Goal: Information Seeking & Learning: Learn about a topic

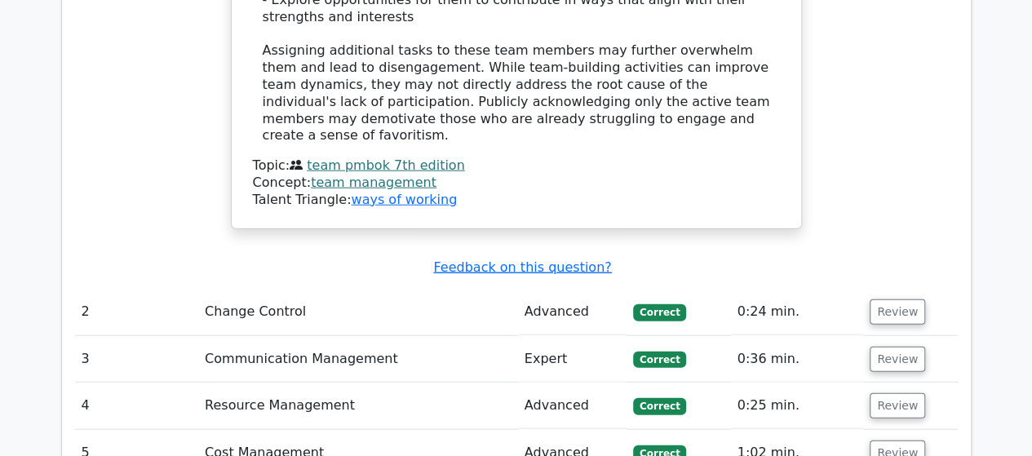
scroll to position [1958, 0]
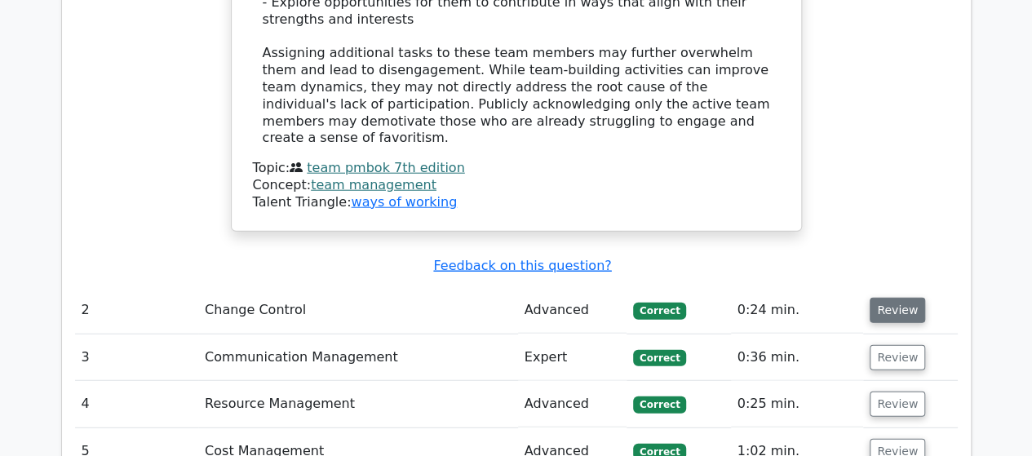
click at [894, 298] on button "Review" at bounding box center [897, 310] width 55 height 25
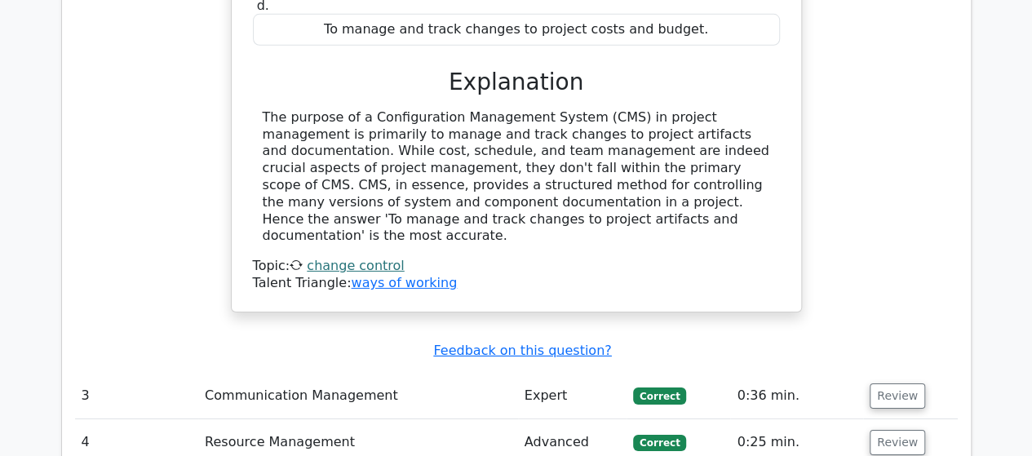
scroll to position [2611, 0]
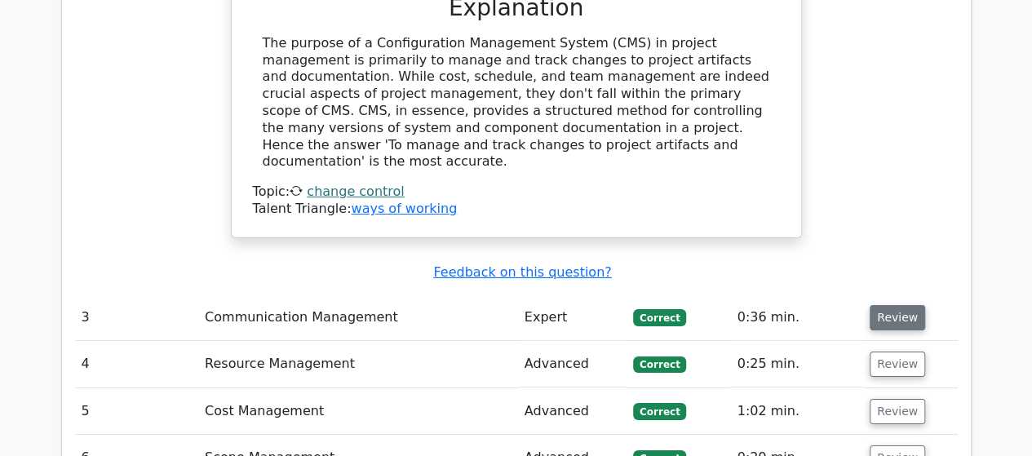
click at [887, 305] on button "Review" at bounding box center [897, 317] width 55 height 25
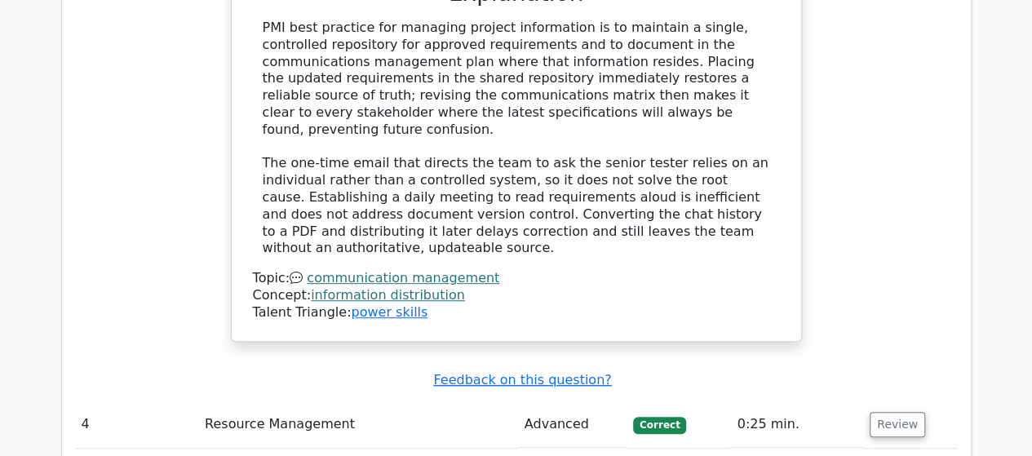
scroll to position [3508, 0]
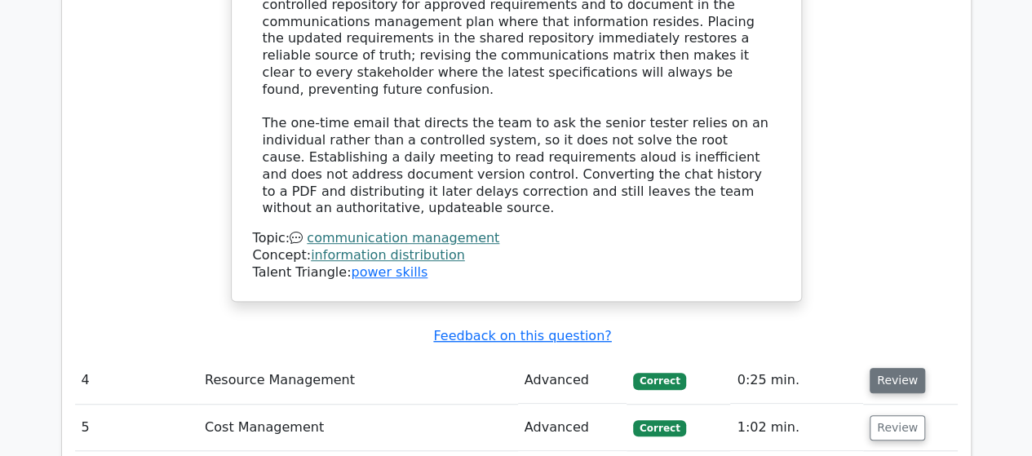
click at [889, 368] on button "Review" at bounding box center [897, 380] width 55 height 25
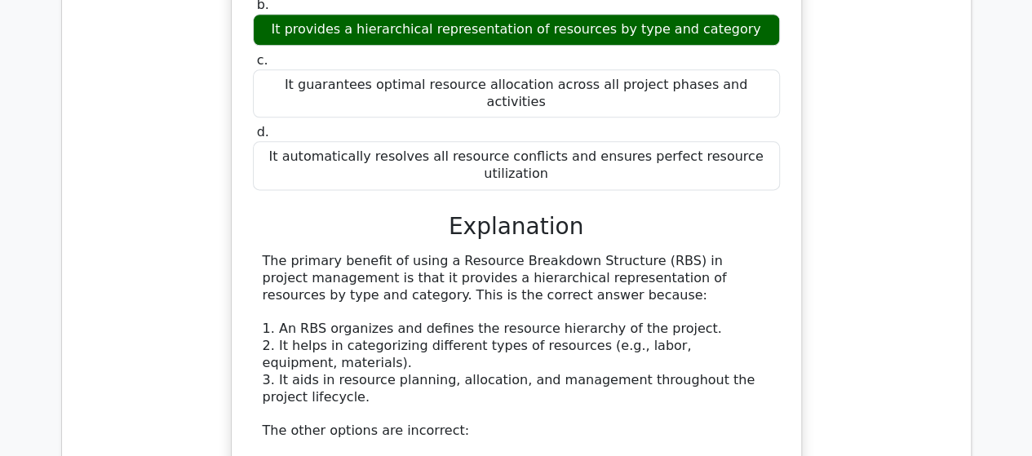
scroll to position [4406, 0]
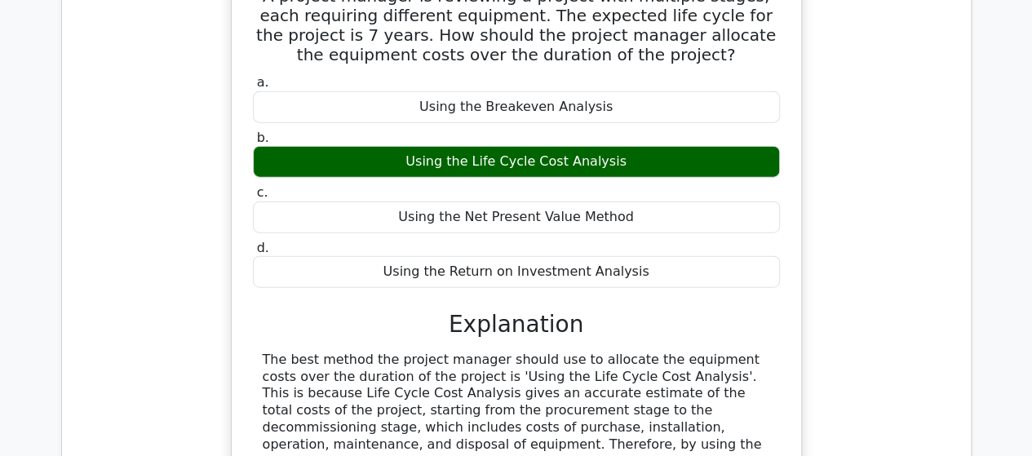
scroll to position [5222, 0]
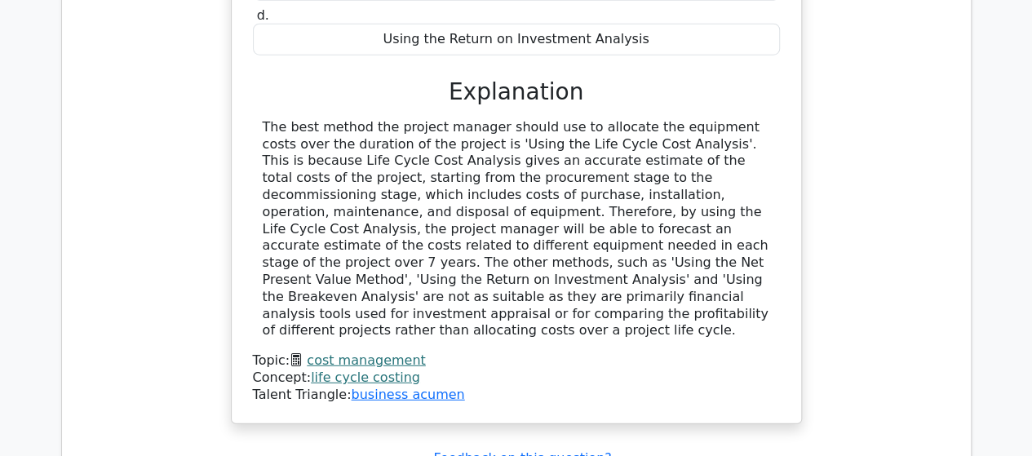
drag, startPoint x: 884, startPoint y: 246, endPoint x: 816, endPoint y: 269, distance: 72.5
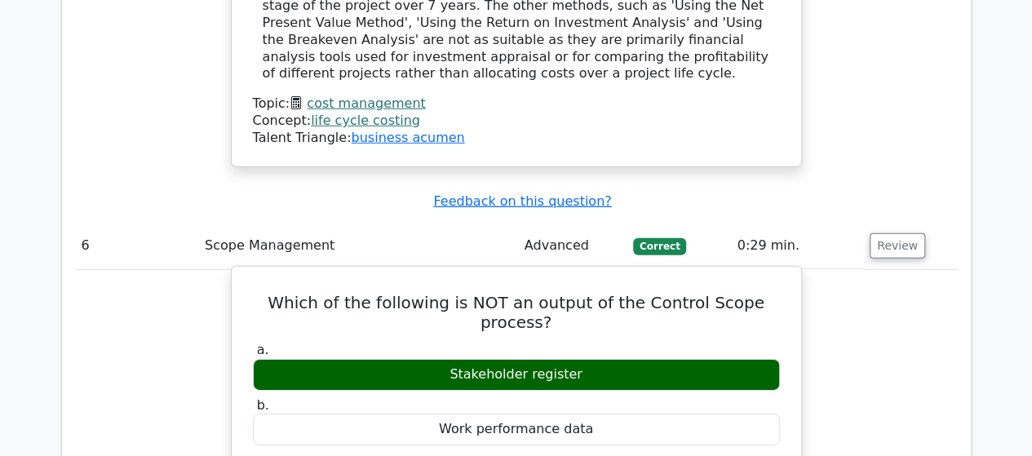
scroll to position [5711, 0]
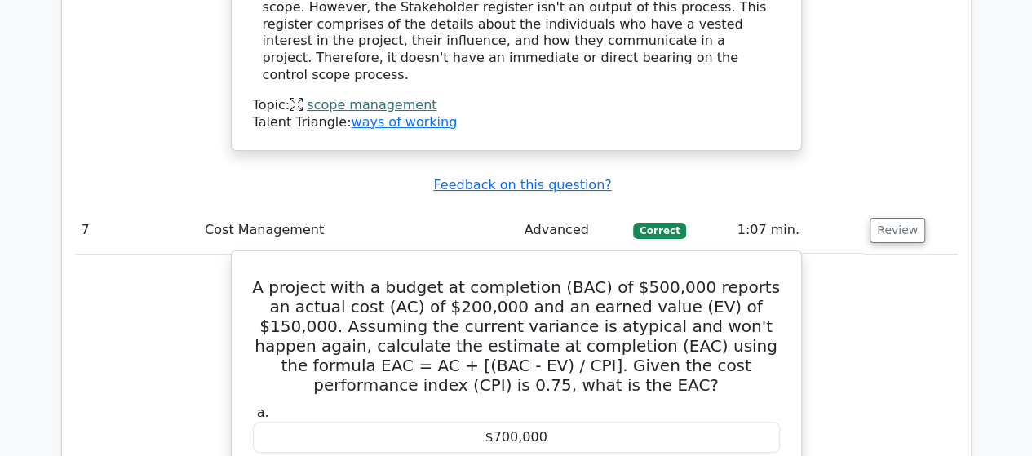
scroll to position [6445, 0]
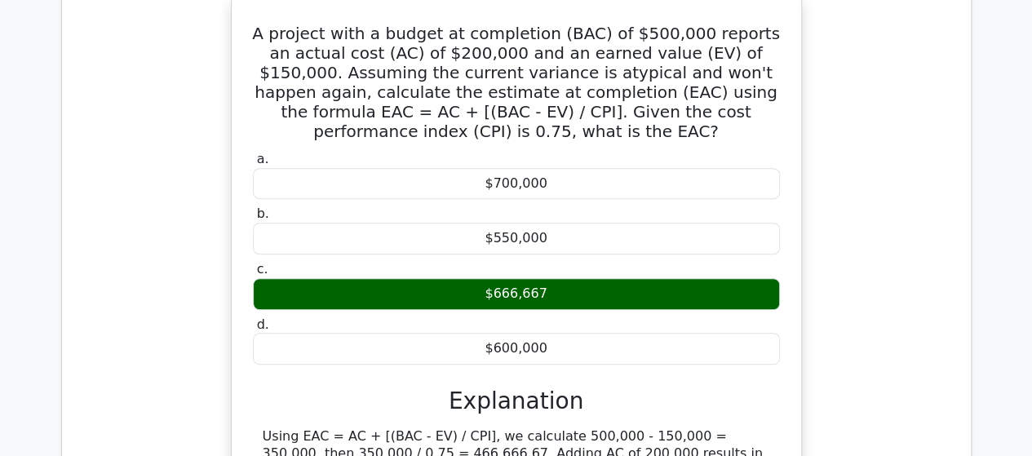
drag, startPoint x: 896, startPoint y: 339, endPoint x: 817, endPoint y: 327, distance: 80.1
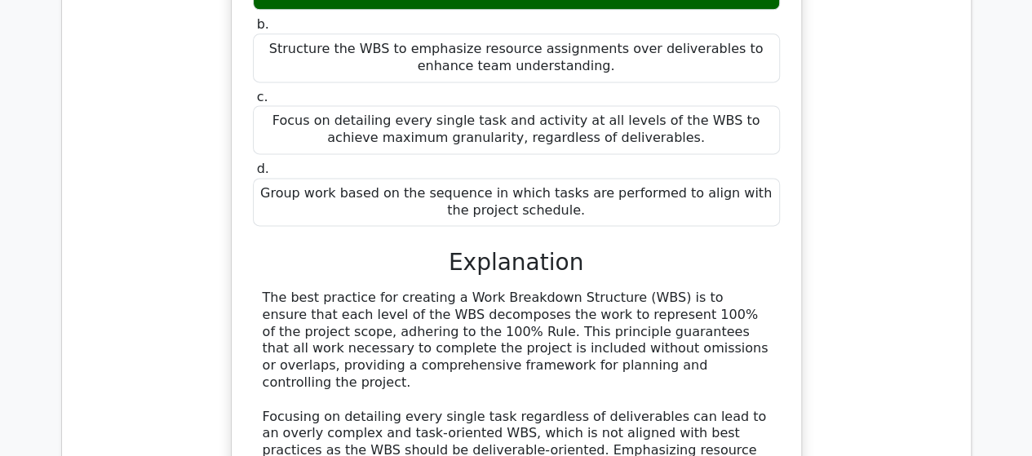
scroll to position [7343, 0]
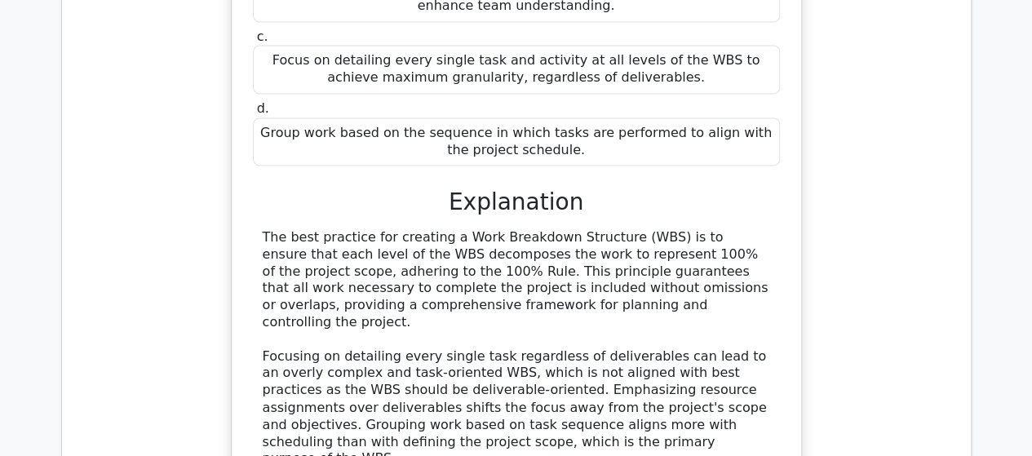
drag, startPoint x: 884, startPoint y: 268, endPoint x: 860, endPoint y: 273, distance: 24.8
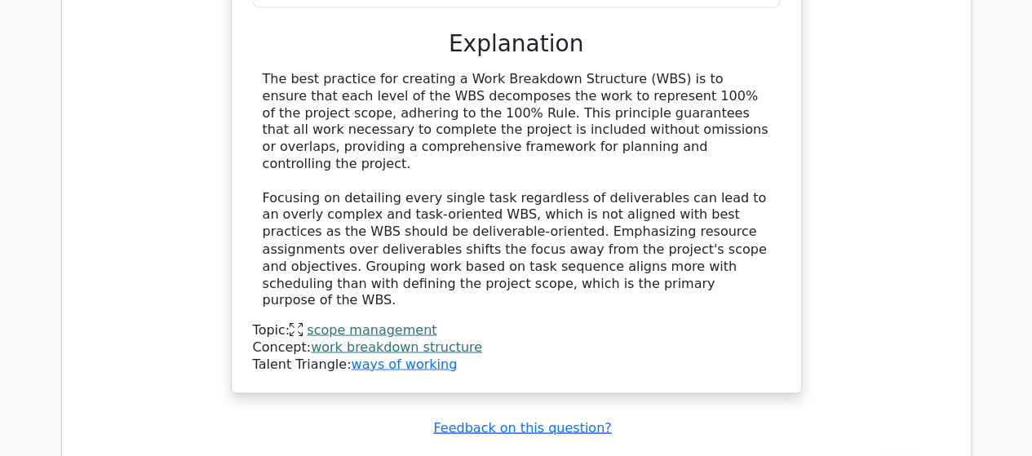
scroll to position [7506, 0]
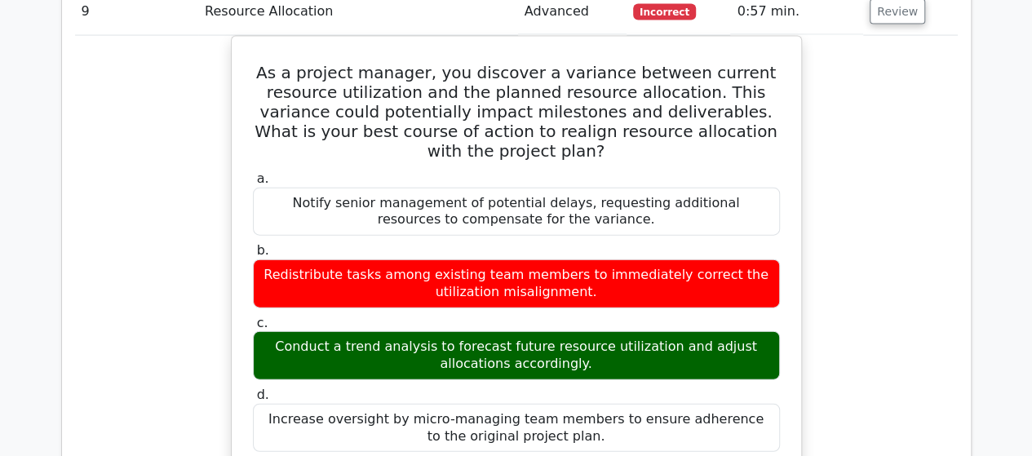
scroll to position [8159, 0]
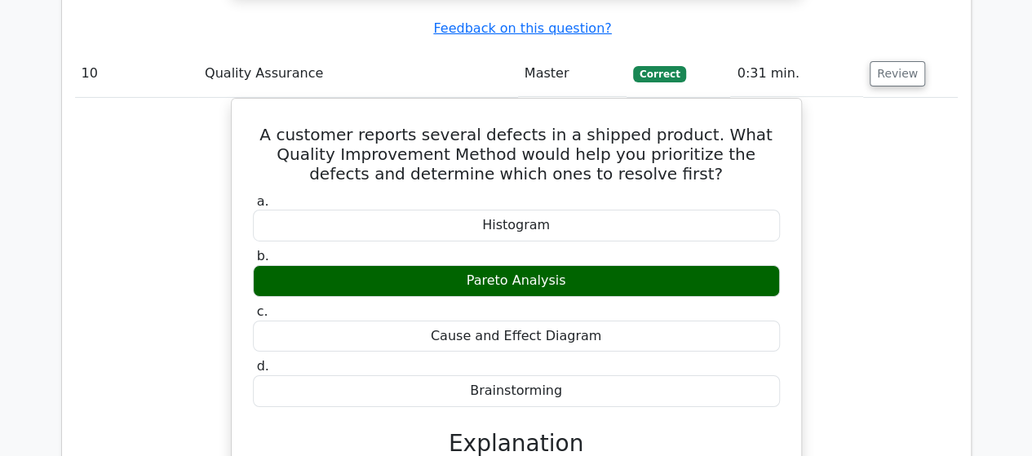
scroll to position [9056, 0]
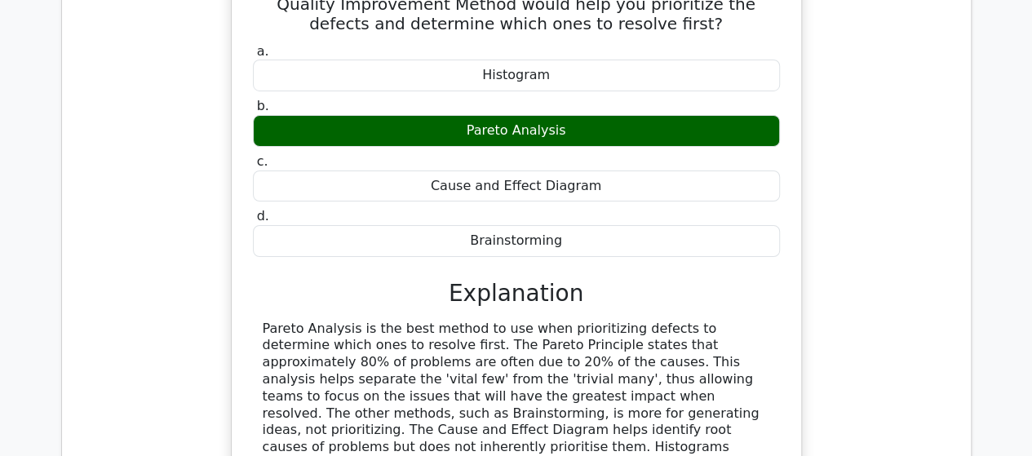
drag, startPoint x: 887, startPoint y: 184, endPoint x: 857, endPoint y: 195, distance: 31.2
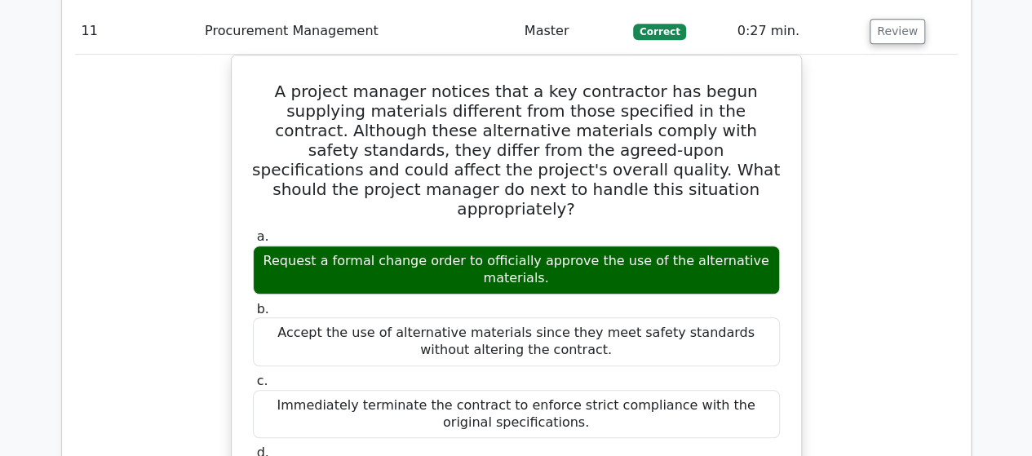
scroll to position [9790, 0]
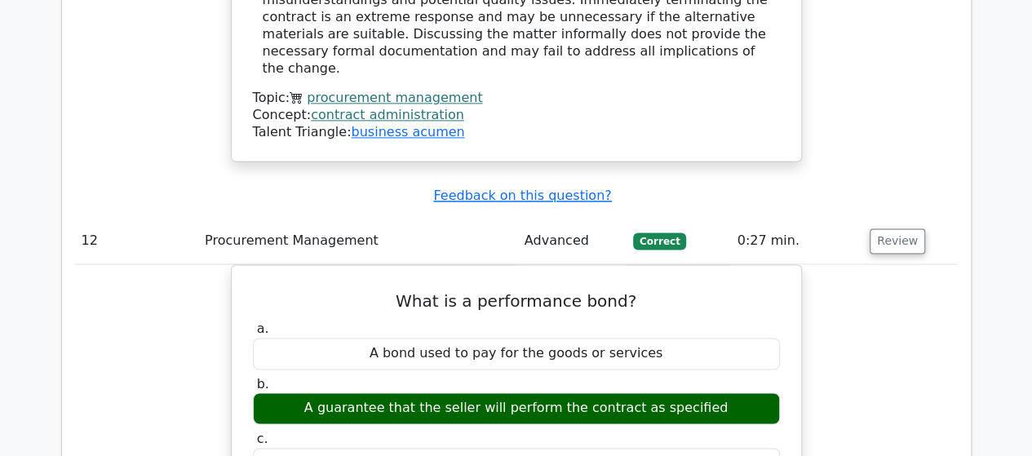
scroll to position [10362, 0]
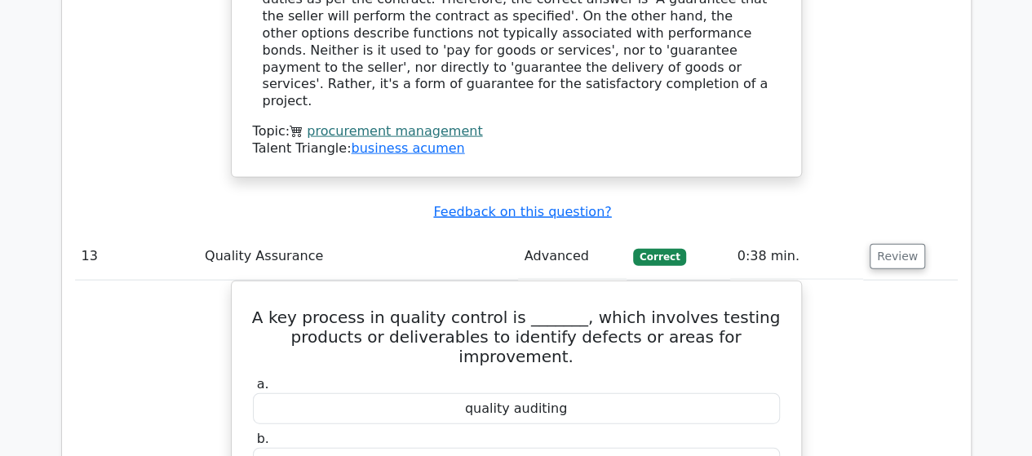
scroll to position [11177, 0]
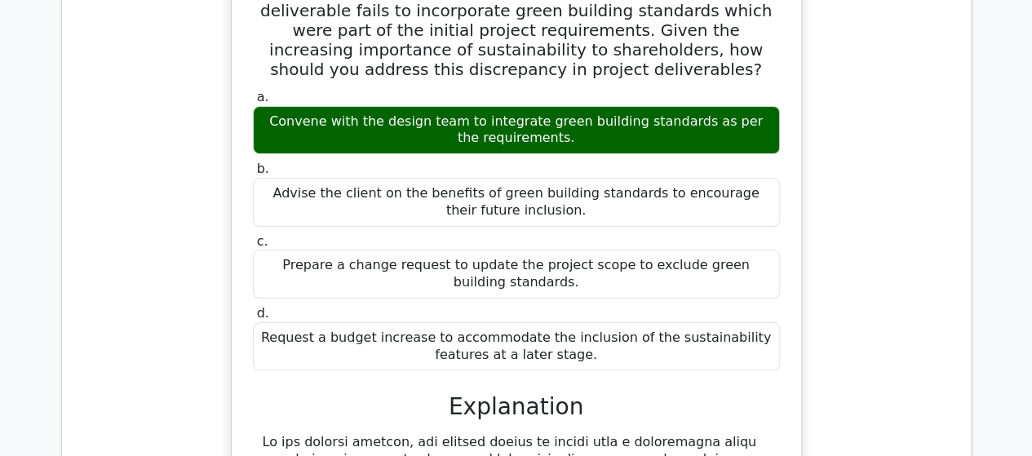
scroll to position [12320, 0]
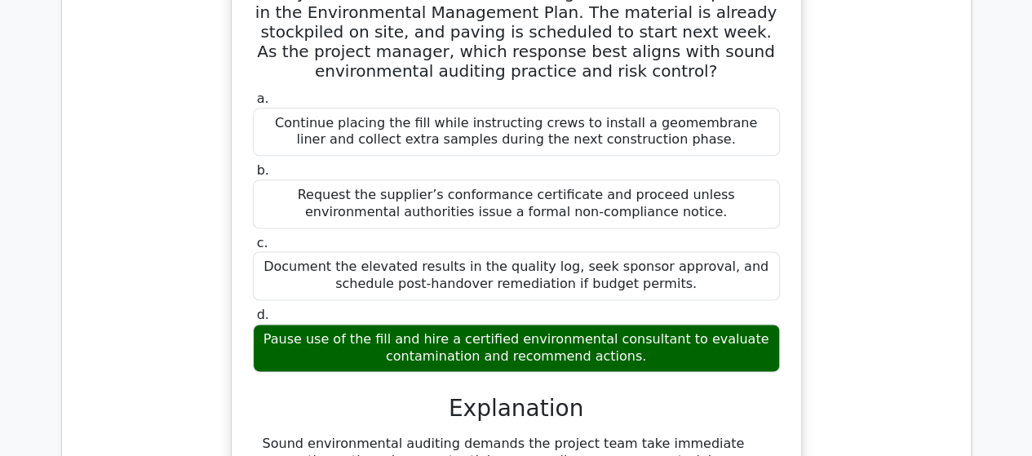
scroll to position [13217, 0]
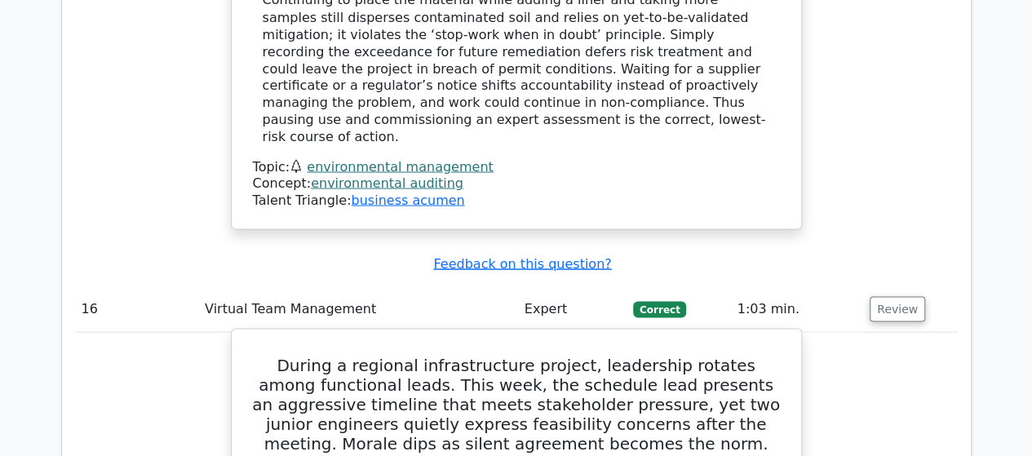
scroll to position [14115, 0]
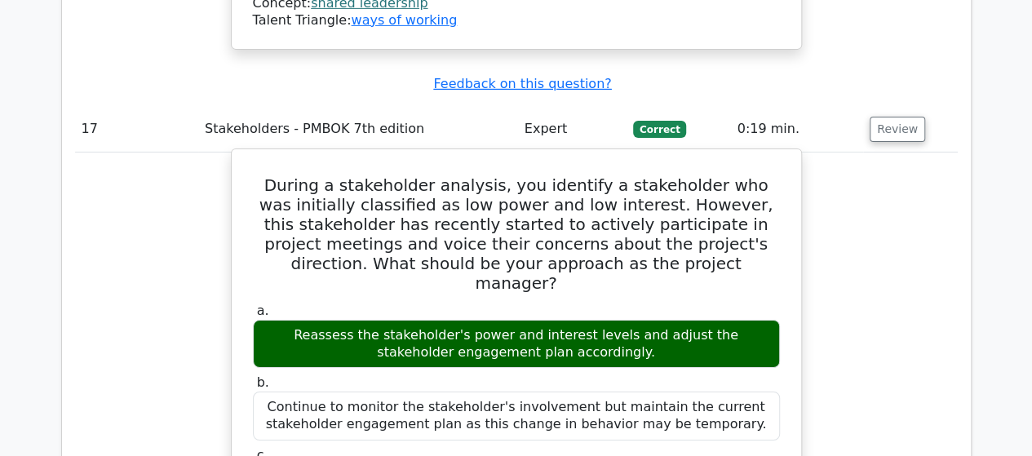
scroll to position [15094, 0]
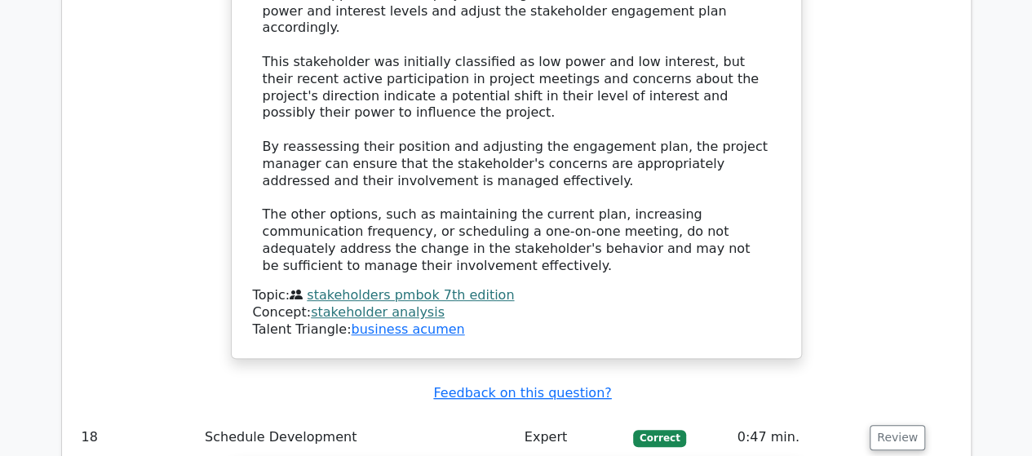
scroll to position [15991, 0]
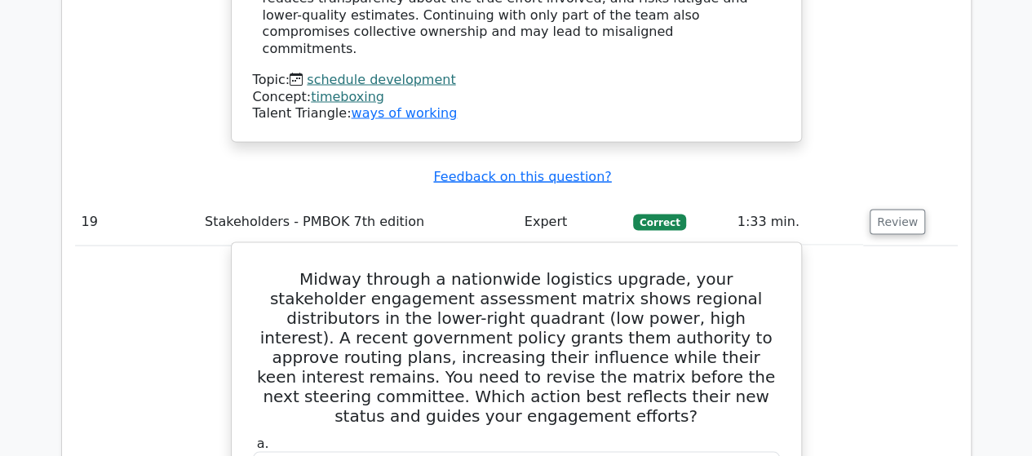
scroll to position [16970, 0]
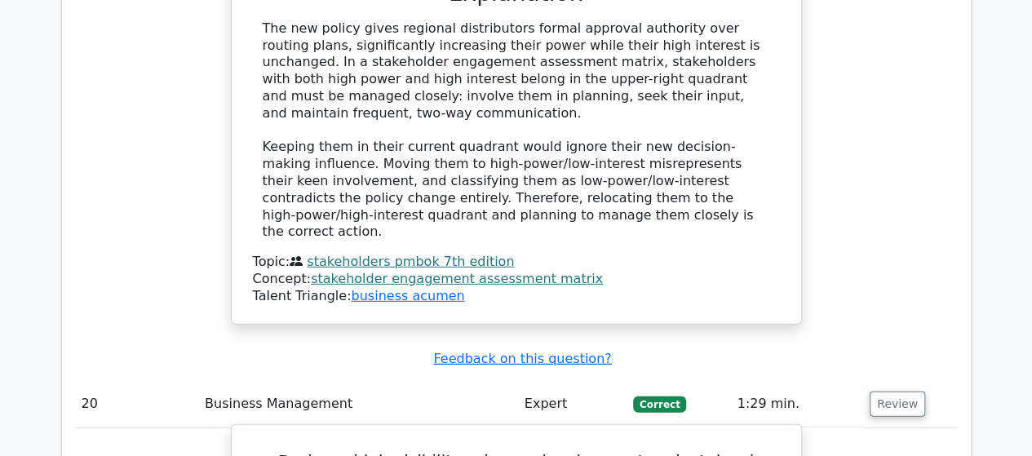
scroll to position [17863, 0]
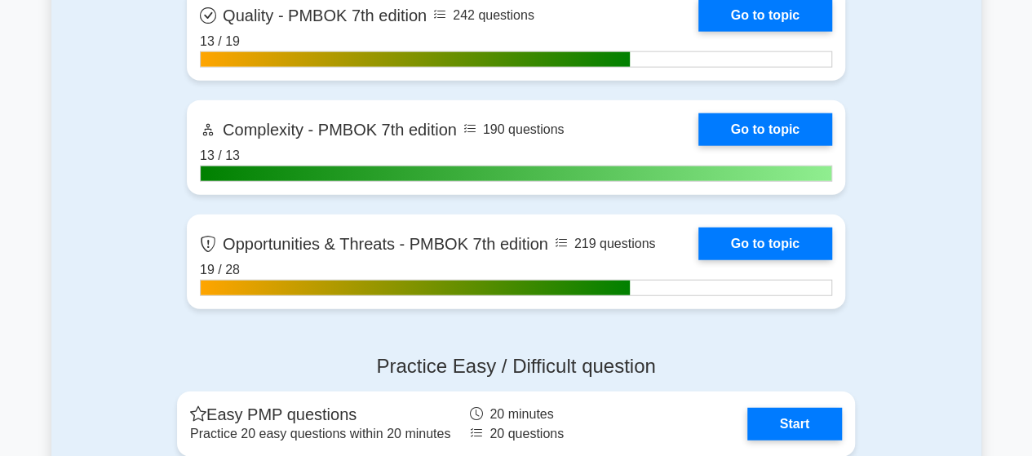
scroll to position [5140, 0]
